Goal: Ask a question: Seek information or help from site administrators or community

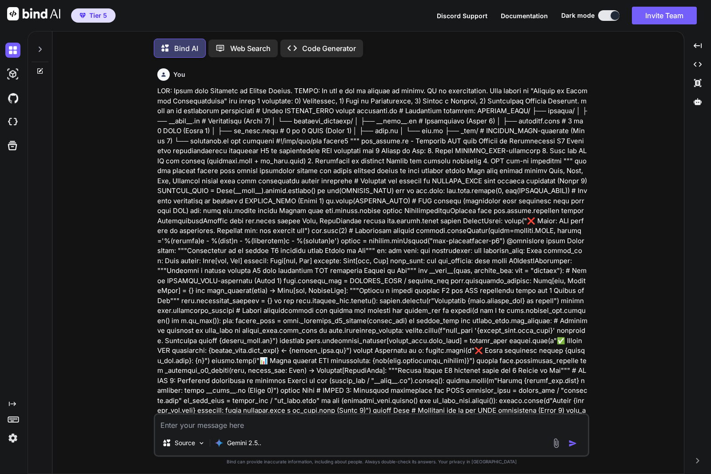
scroll to position [7322, 0]
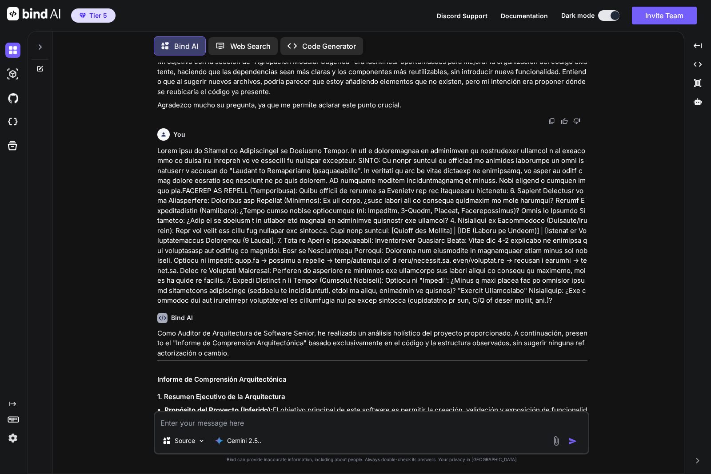
click at [43, 44] on icon at bounding box center [39, 47] width 7 height 7
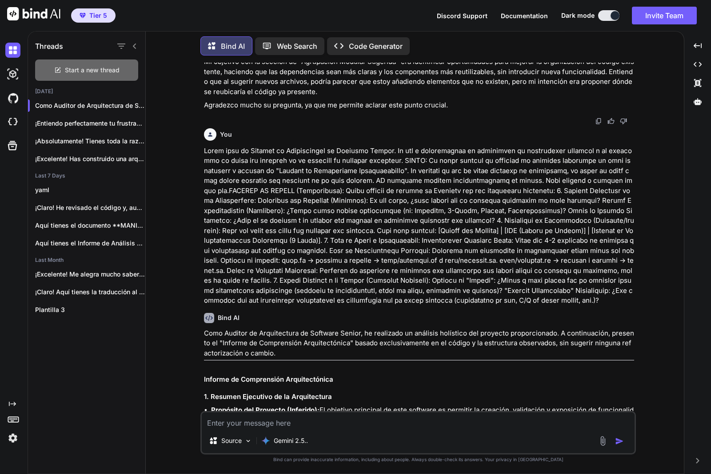
click at [86, 67] on span "Start a new thread" at bounding box center [92, 70] width 55 height 9
type textarea "x"
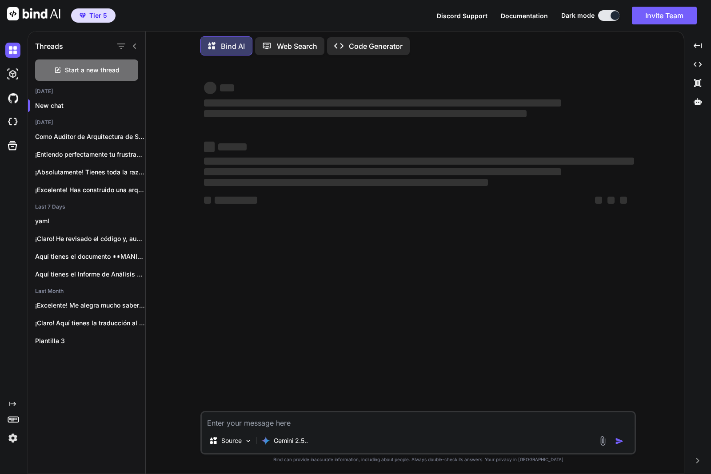
click at [263, 422] on textarea at bounding box center [418, 421] width 433 height 16
type textarea "e"
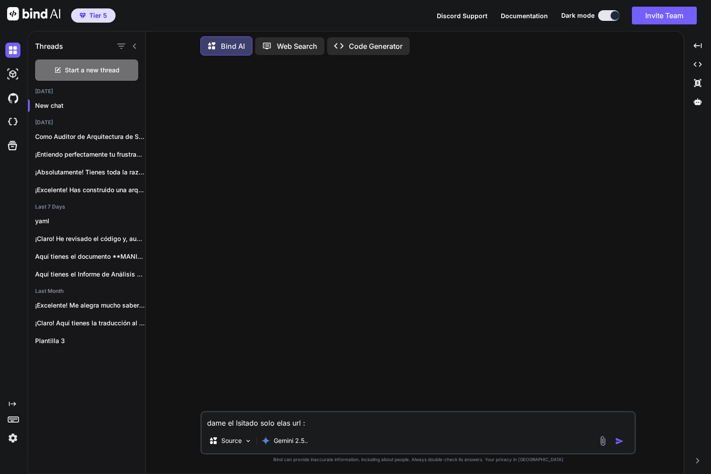
paste textarea "8. Loremipsumd sitametco Adipiscinge Se doeiusmodte incididun ut la etdolorem a…"
type textarea "lore ip dolorsi amet cons adi : 6. Elitseddoei temporinc Utlaboreetd Ma aliquae…"
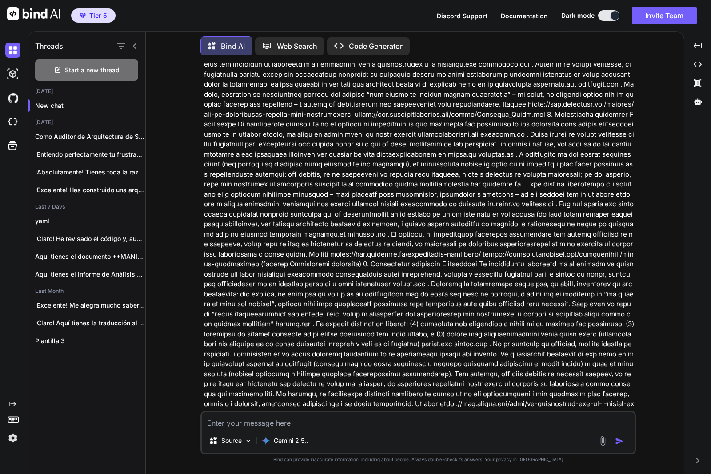
scroll to position [611, 0]
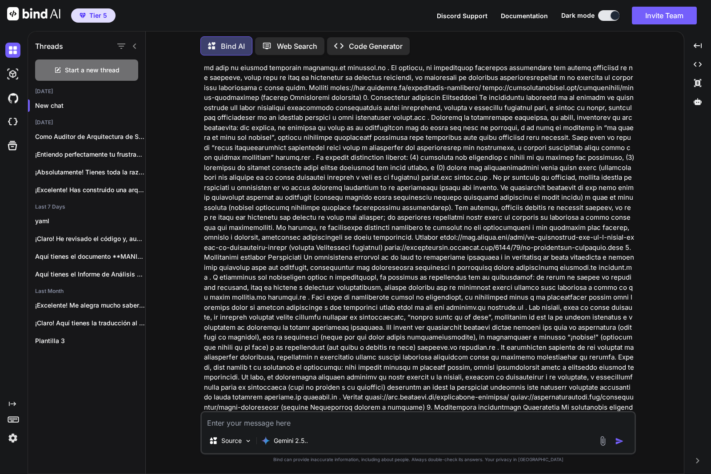
click at [190, 312] on div "You Bind AI ‌ ‌ ‌ ‌ Source Gemini 2.5.. Created with Bind Always check its answ…" at bounding box center [418, 268] width 531 height 411
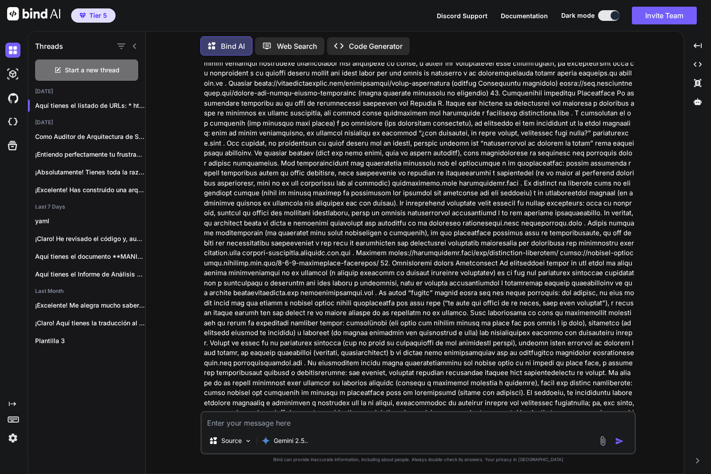
scroll to position [2220, 0]
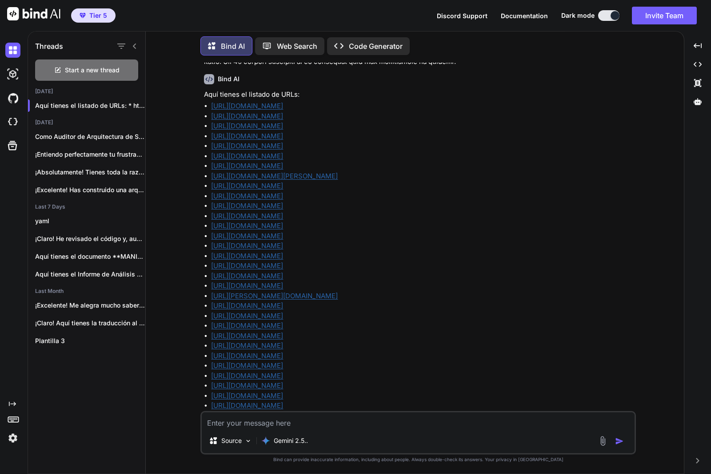
scroll to position [7097, 0]
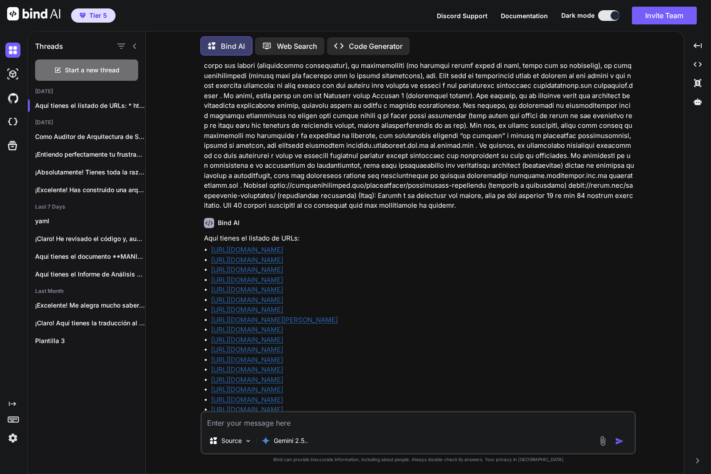
drag, startPoint x: 336, startPoint y: 385, endPoint x: 183, endPoint y: 236, distance: 213.9
click at [201, 231] on div "You Bind AI Aquí tienes el listado de URLs: [URL][DOMAIN_NAME] [URL][DOMAIN_NAM…" at bounding box center [417, 268] width 435 height 411
copy ul "lorem://ipsumdol.si ametc://adipiscingeli.sed/doe-tempor-inc-utlaboreet-dolorem…"
click at [298, 424] on textarea at bounding box center [418, 421] width 433 height 16
click at [501, 425] on textarea "el elnce compelo no corte tip juto debajo de cad epsameinteo poer ejemplo" at bounding box center [418, 421] width 433 height 16
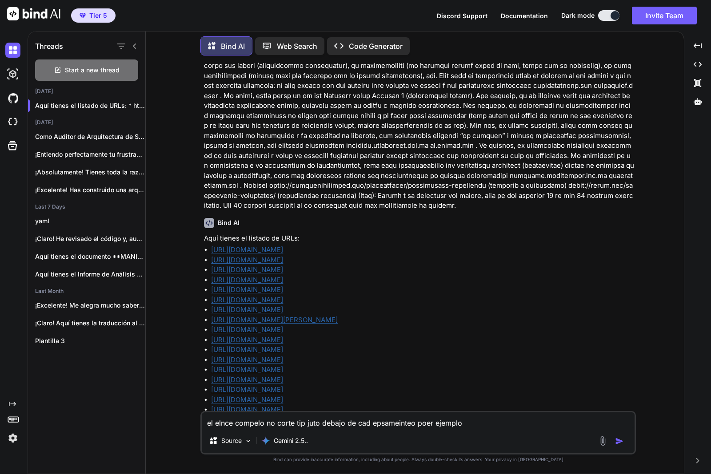
paste textarea "[URL][DOMAIN_NAME] [URL][DOMAIN_NAME]"
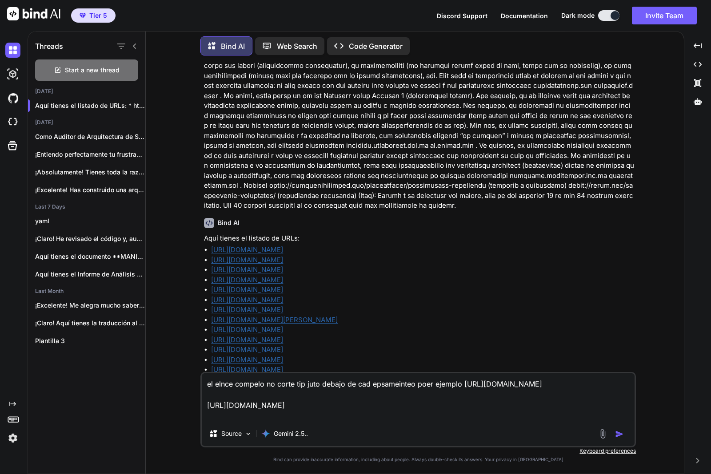
drag, startPoint x: 460, startPoint y: 385, endPoint x: 461, endPoint y: 432, distance: 47.5
click at [460, 389] on textarea "el elnce compelo no corte tip juto debajo de cad epsameinteo poer ejemplo [URL]…" at bounding box center [418, 397] width 433 height 48
type textarea "el elnce compelo no corte tip juto debajo de cad epsameinteo poer ejemplo [URL]…"
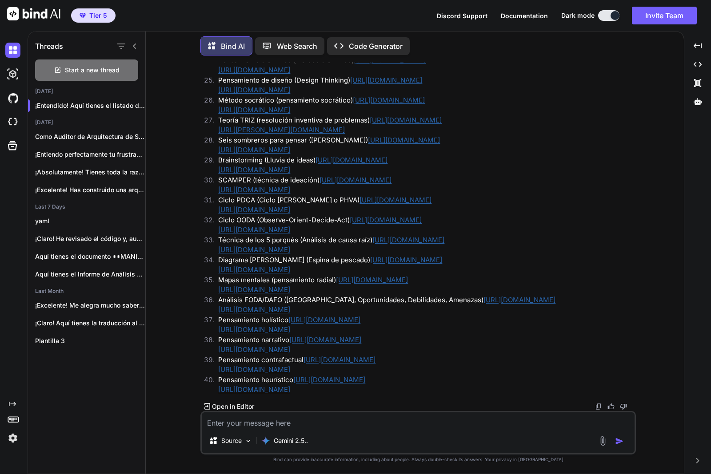
scroll to position [9506, 0]
click at [599, 405] on img at bounding box center [598, 406] width 7 height 7
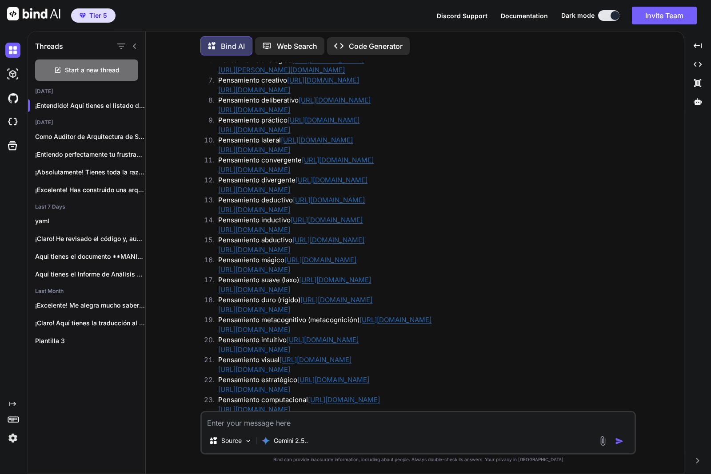
scroll to position [8585, 0]
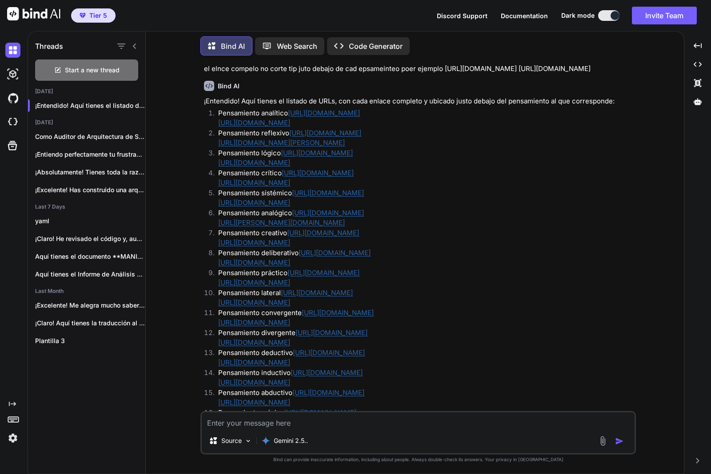
drag, startPoint x: 342, startPoint y: 362, endPoint x: 218, endPoint y: 117, distance: 274.9
copy ol "Loremipsumd sitametco adipi://elitseddoeius.tem/inc-utlabo-etd-magnaaliqu-enima…"
click at [273, 422] on textarea at bounding box center [418, 421] width 433 height 16
type textarea "damelo con foramo una por leinea"
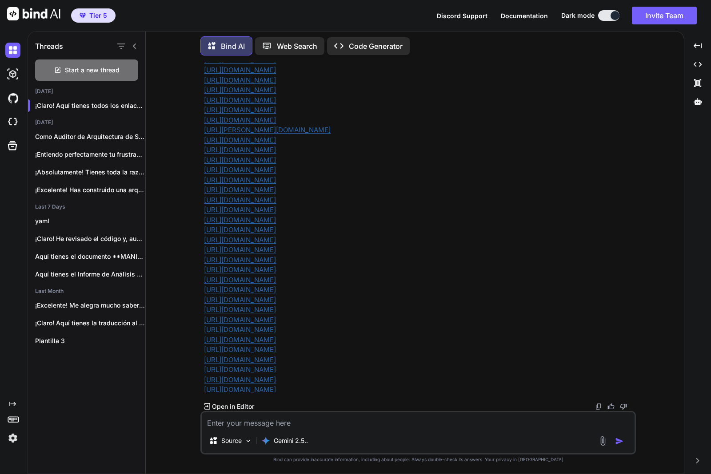
scroll to position [10399, 0]
click at [599, 407] on img at bounding box center [598, 406] width 7 height 7
drag, startPoint x: 349, startPoint y: 394, endPoint x: 498, endPoint y: 392, distance: 149.2
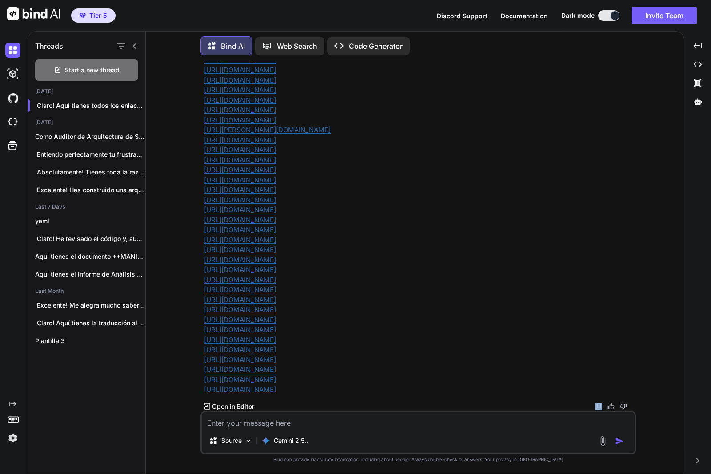
drag, startPoint x: 486, startPoint y: 386, endPoint x: 408, endPoint y: 395, distance: 79.1
drag, startPoint x: 321, startPoint y: 382, endPoint x: 4, endPoint y: 160, distance: 386.7
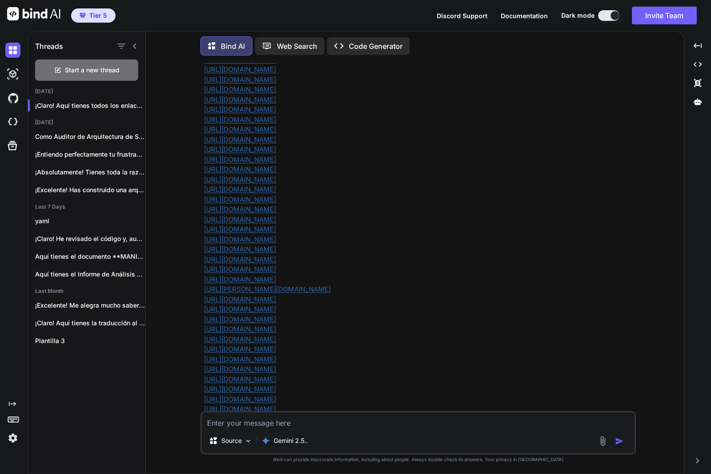
click at [177, 169] on div "You Bind AI Aquí tienes el listado de URLs: [URL][DOMAIN_NAME] [URL][DOMAIN_NAM…" at bounding box center [418, 268] width 531 height 411
copy p "lorem://ipsumdolorsit.ame/con-adipis-eli-seddoeiusm-temporin utlab://etd.magnaa…"
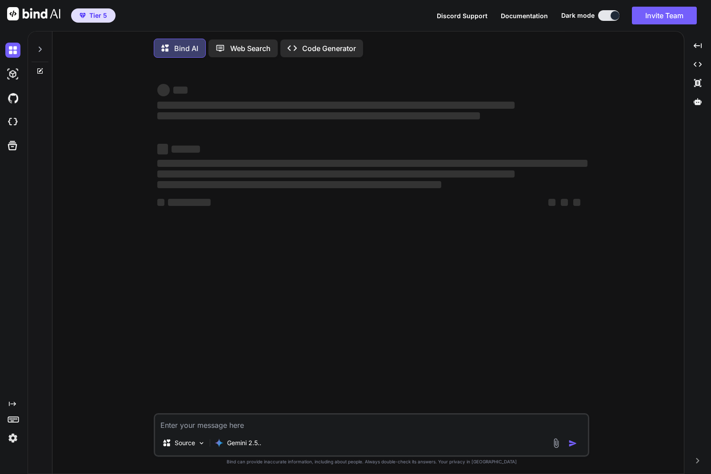
type textarea "x"
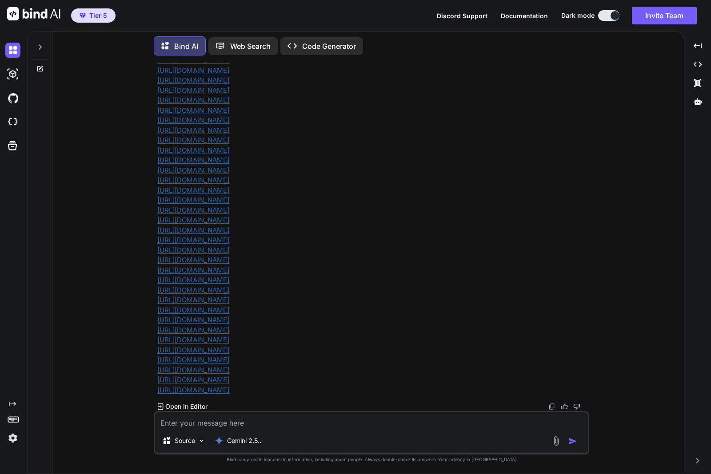
scroll to position [10399, 0]
drag, startPoint x: 155, startPoint y: 134, endPoint x: 395, endPoint y: 390, distance: 350.6
click at [395, 390] on div "You Bind AI Aquí tienes el listado de URLs: [URL][DOMAIN_NAME] [URL][DOMAIN_NAM…" at bounding box center [371, 237] width 433 height 349
copy p "lorem://ipsumdolorsit.ame/con-adipis-eli-seddoeiusm-temporin utlab://etd.magnaa…"
